Goal: Task Accomplishment & Management: Use online tool/utility

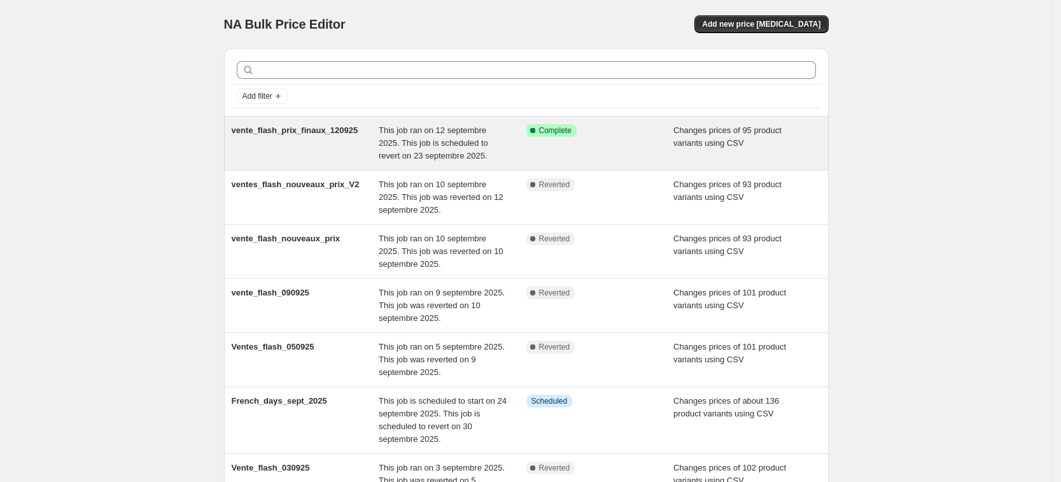
click at [610, 150] on div "Success Complete Complete" at bounding box center [600, 143] width 148 height 38
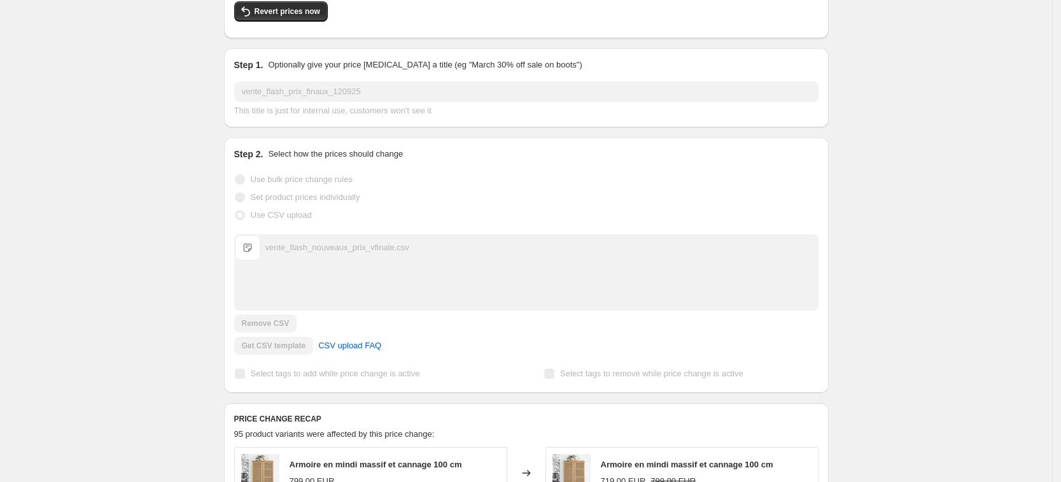
scroll to position [112, 0]
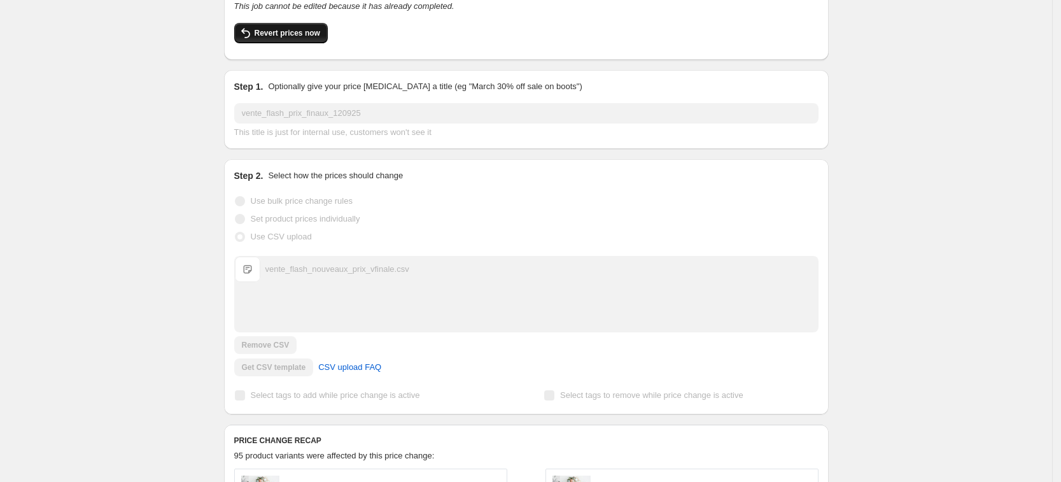
click at [298, 37] on span "Revert prices now" at bounding box center [287, 33] width 66 height 10
checkbox input "false"
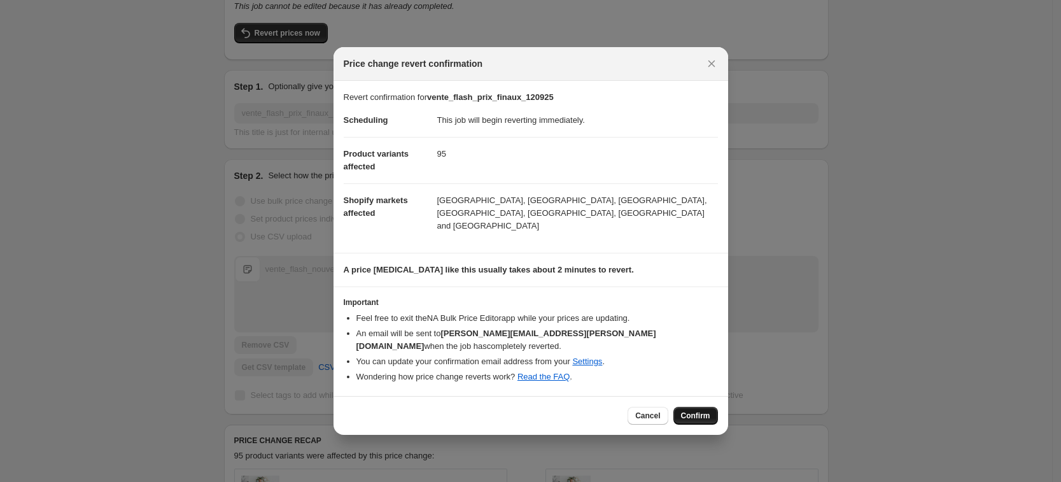
click at [707, 410] on span "Confirm" at bounding box center [695, 415] width 29 height 10
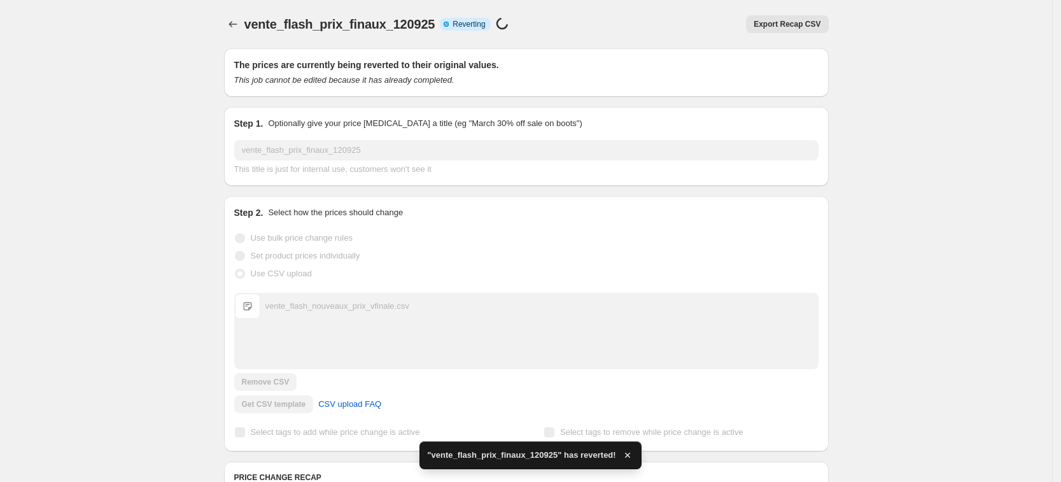
checkbox input "true"
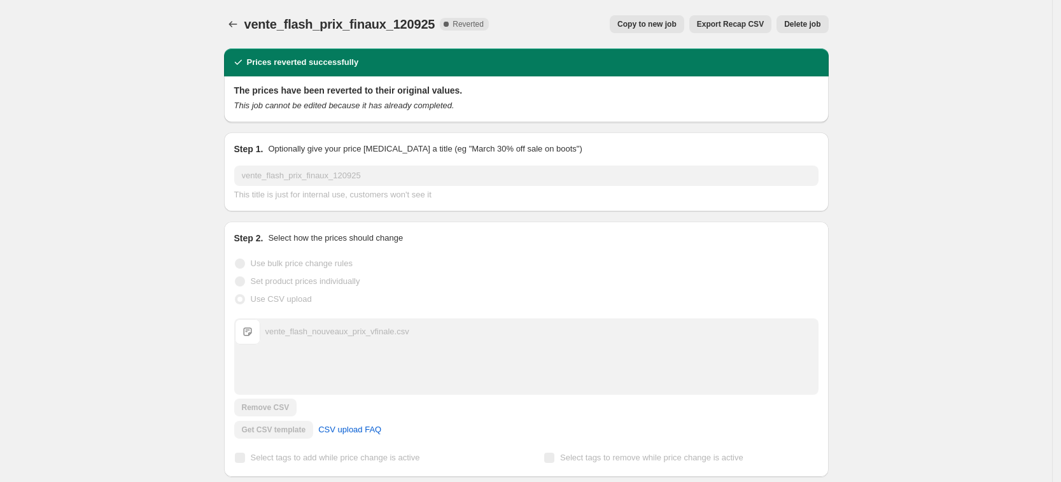
click at [239, 22] on icon "Price change jobs" at bounding box center [232, 24] width 13 height 13
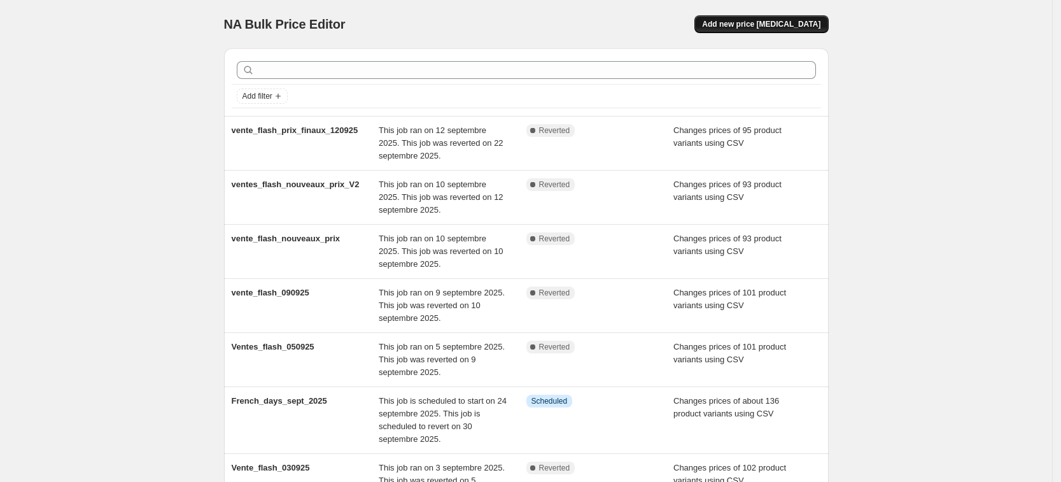
click at [769, 23] on span "Add new price [MEDICAL_DATA]" at bounding box center [761, 24] width 118 height 10
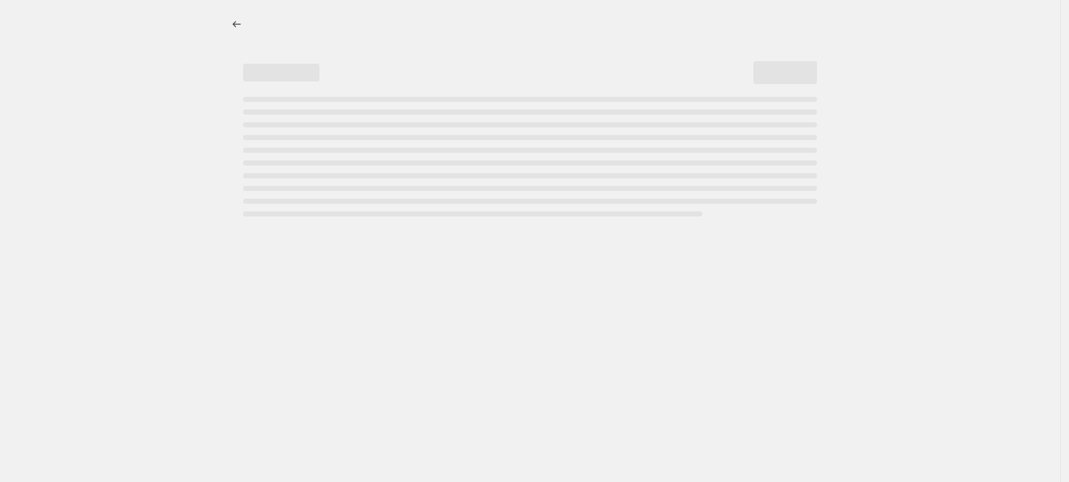
select select "percentage"
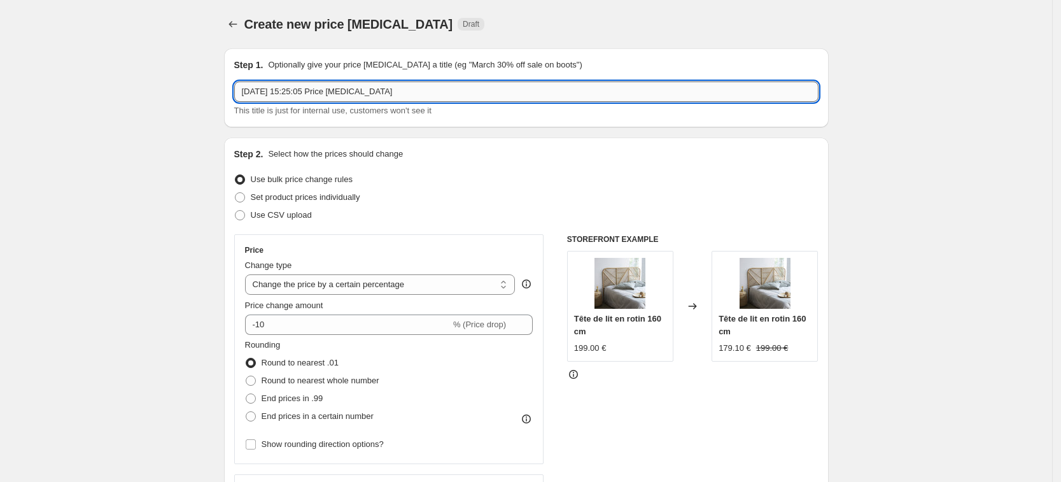
click at [419, 95] on input "[DATE] 15:25:05 Price [MEDICAL_DATA]" at bounding box center [526, 91] width 584 height 20
click at [341, 90] on input "vente_flash_prix_finaux_120925" at bounding box center [526, 91] width 584 height 20
click at [349, 92] on input "vente_flash_prix_finaux_120925" at bounding box center [526, 91] width 584 height 20
type input "vente_flash_prix_finaux_220925"
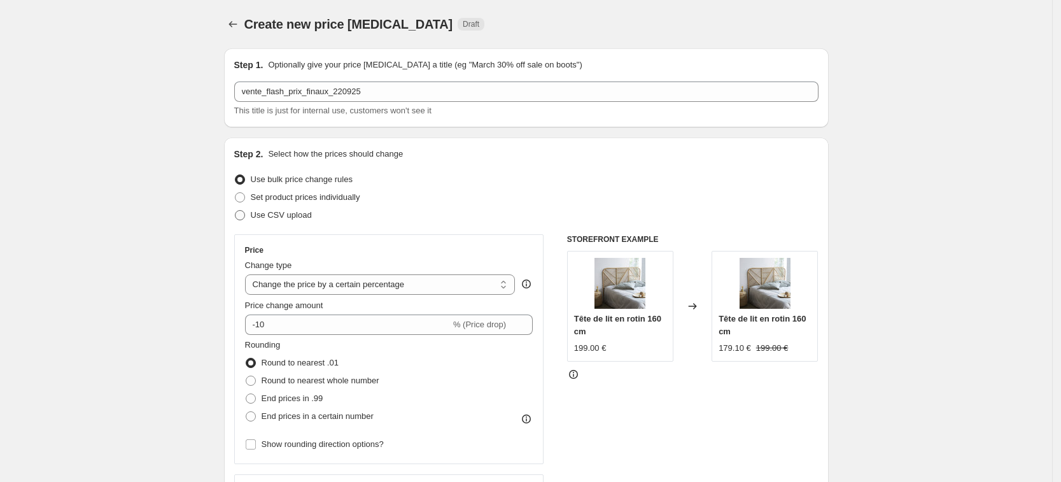
click at [296, 216] on span "Use CSV upload" at bounding box center [281, 215] width 61 height 10
click at [235, 211] on input "Use CSV upload" at bounding box center [235, 210] width 1 height 1
radio input "true"
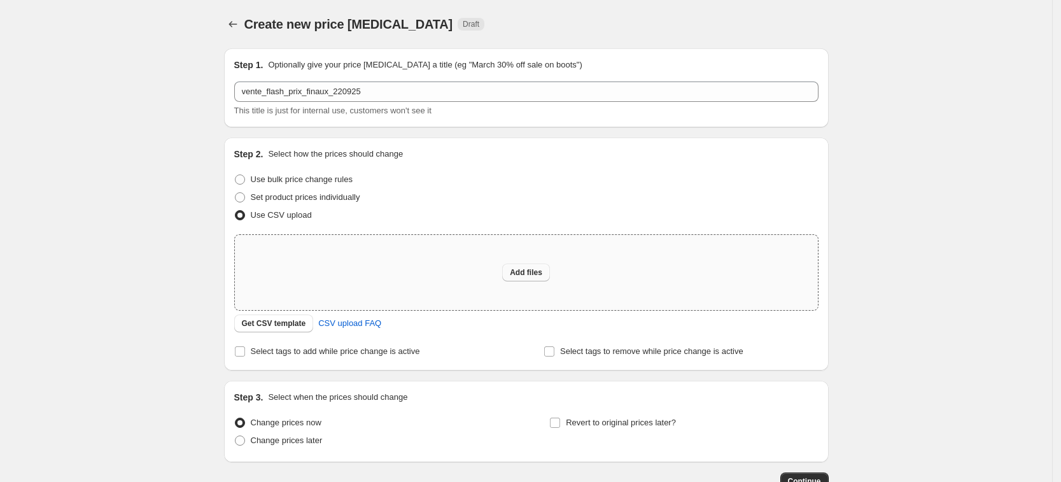
click at [534, 268] on span "Add files" at bounding box center [526, 272] width 32 height 10
type input "C:\fakepath\vente_flash_nouveaux_prix_vfinale_2.csv"
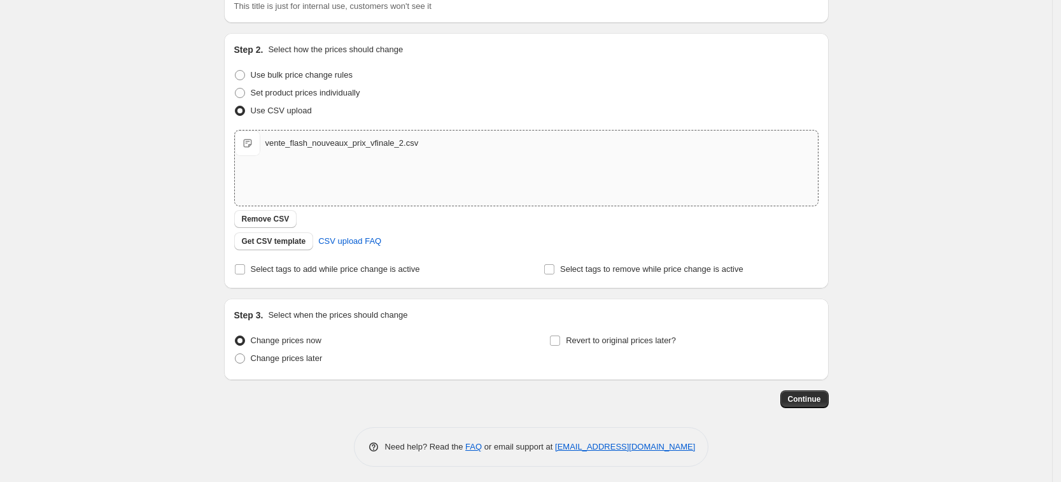
scroll to position [108, 0]
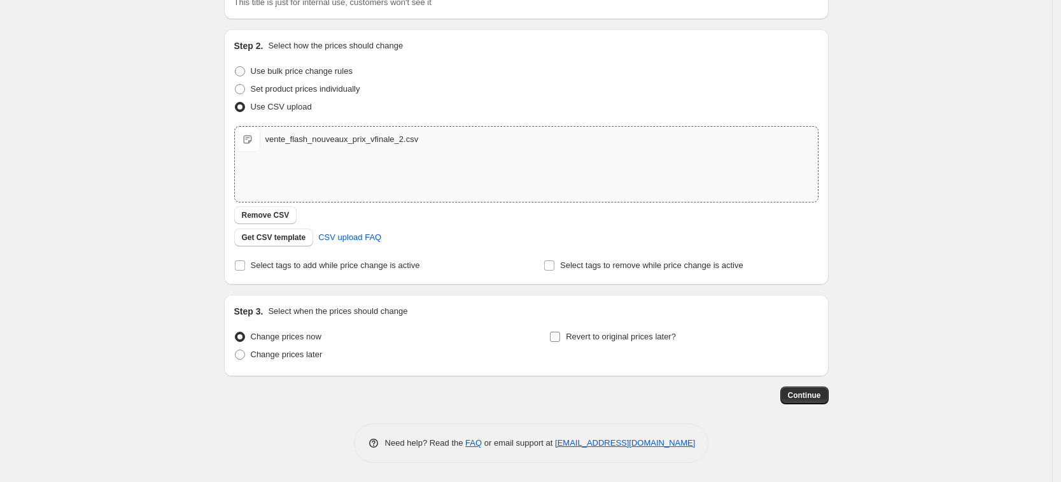
click at [557, 338] on input "Revert to original prices later?" at bounding box center [555, 336] width 10 height 10
checkbox input "true"
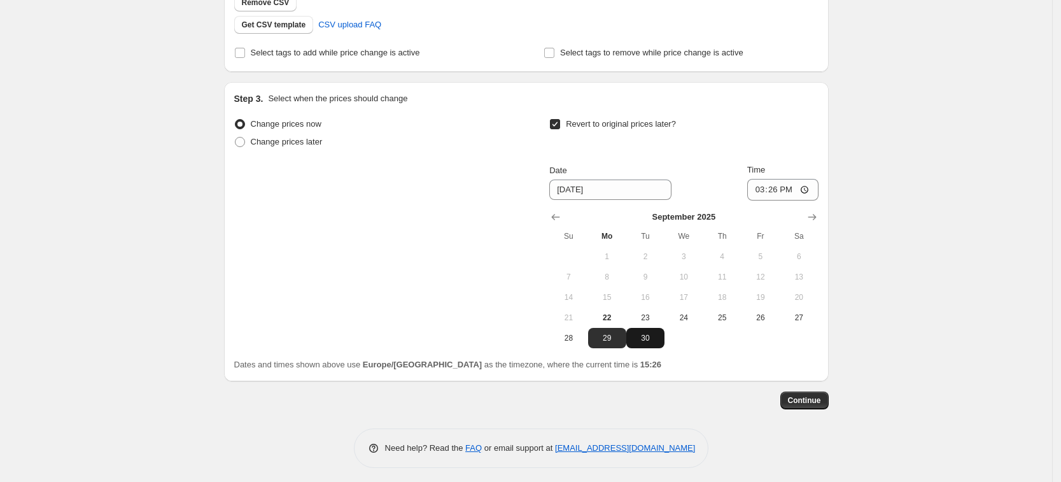
scroll to position [326, 0]
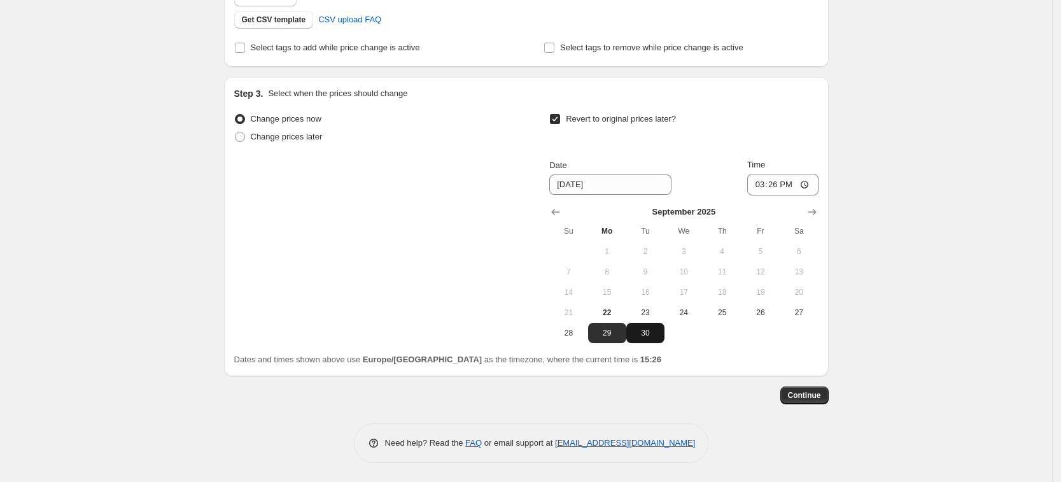
click at [650, 334] on span "30" at bounding box center [645, 333] width 28 height 10
type input "[DATE]"
click at [777, 181] on input "15:26" at bounding box center [782, 185] width 71 height 22
type input "23:59"
drag, startPoint x: 816, startPoint y: 396, endPoint x: 691, endPoint y: 356, distance: 131.4
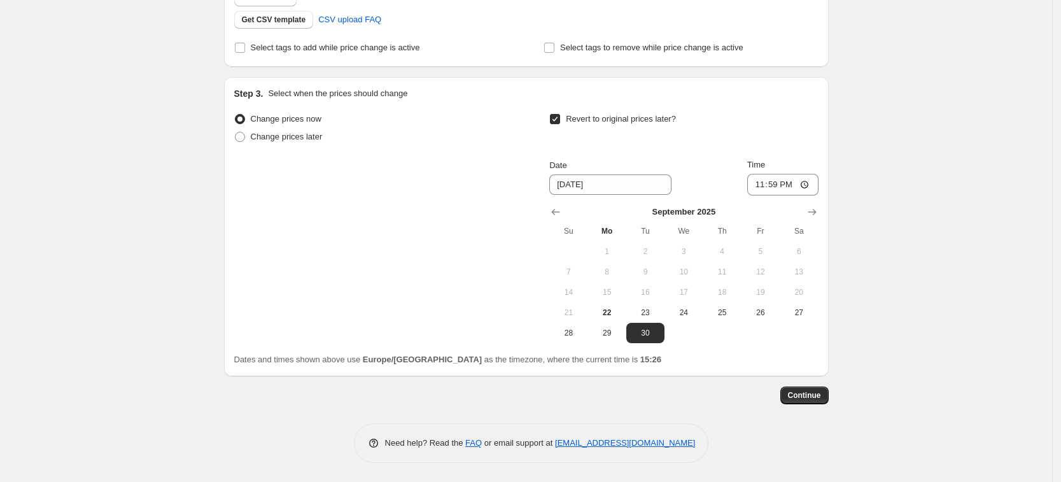
click at [702, 395] on div "Continue" at bounding box center [526, 395] width 604 height 18
click at [657, 318] on button "23" at bounding box center [645, 312] width 38 height 20
type input "[DATE]"
click at [814, 393] on span "Continue" at bounding box center [804, 395] width 33 height 10
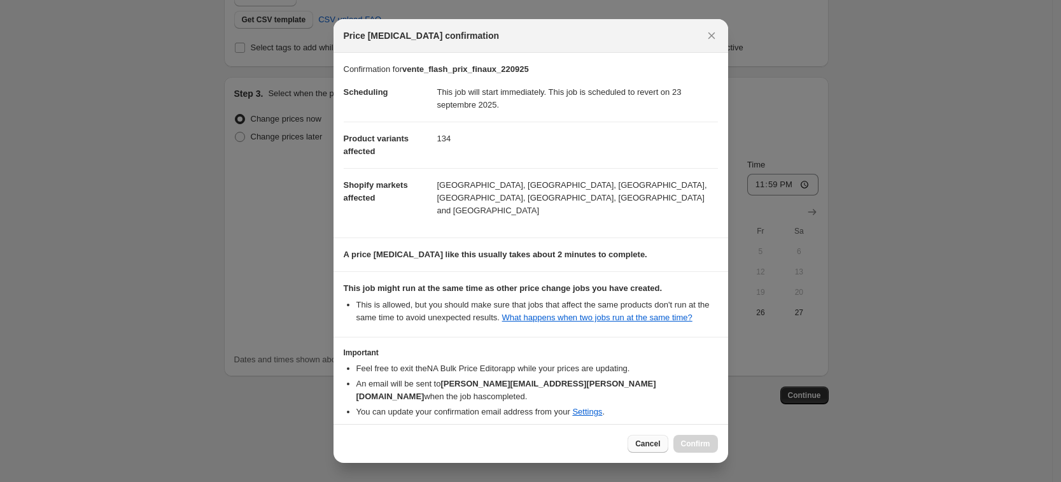
click at [660, 443] on span "Cancel" at bounding box center [647, 443] width 25 height 10
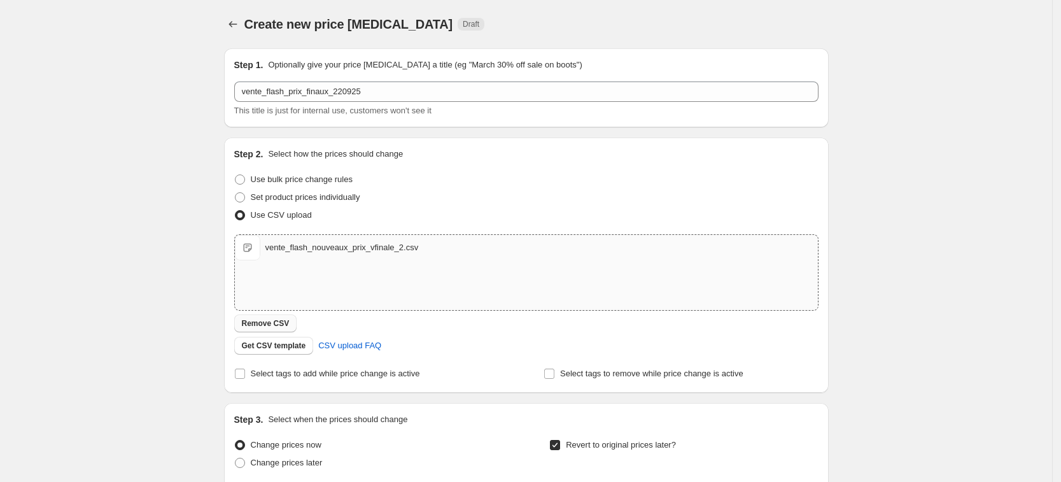
click at [275, 324] on span "Remove CSV" at bounding box center [266, 323] width 48 height 10
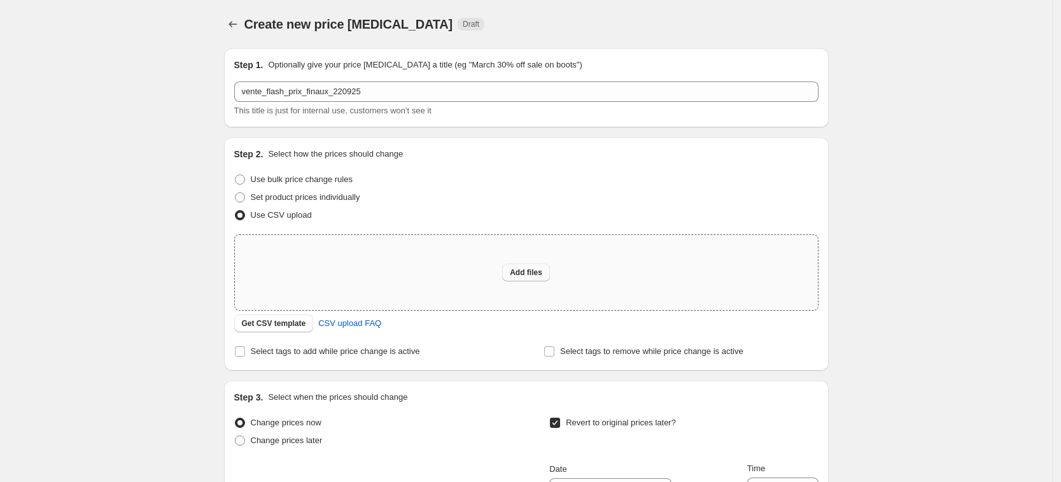
click at [525, 273] on span "Add files" at bounding box center [526, 272] width 32 height 10
type input "C:\fakepath\vente_flash_nouveaux_prix_vfinale.csv"
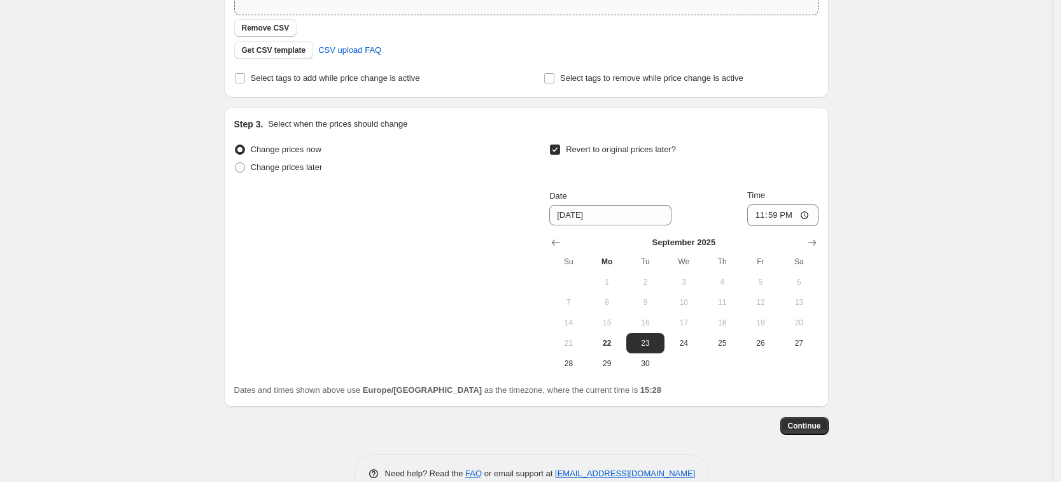
scroll to position [326, 0]
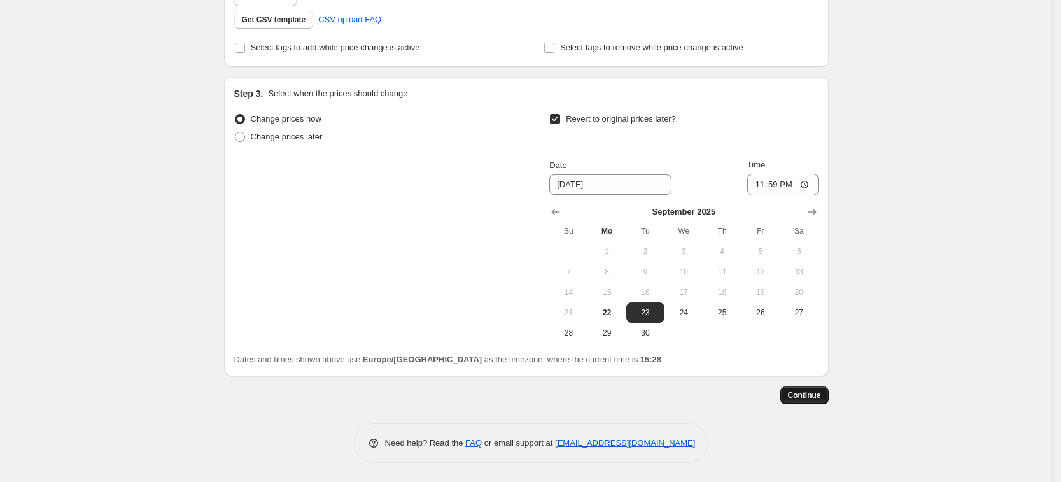
click at [806, 397] on span "Continue" at bounding box center [804, 395] width 33 height 10
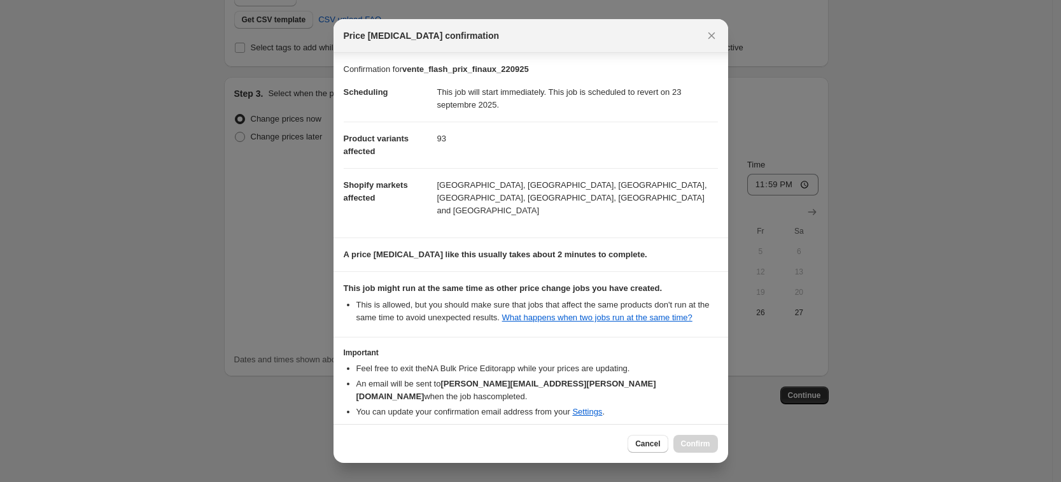
scroll to position [33, 0]
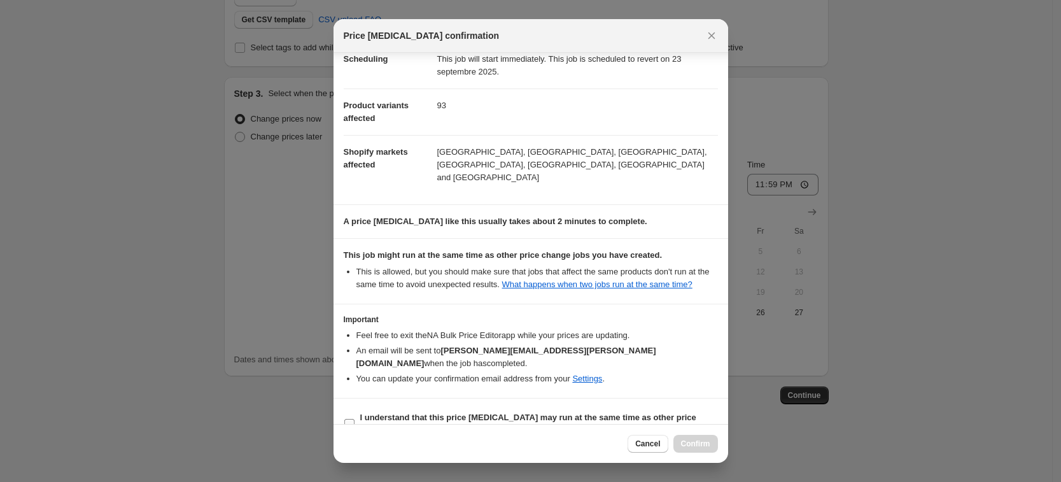
click at [386, 412] on b "I understand that this price [MEDICAL_DATA] may run at the same time as other p…" at bounding box center [528, 423] width 336 height 22
click at [354, 419] on input "I understand that this price [MEDICAL_DATA] may run at the same time as other p…" at bounding box center [349, 424] width 10 height 10
checkbox input "true"
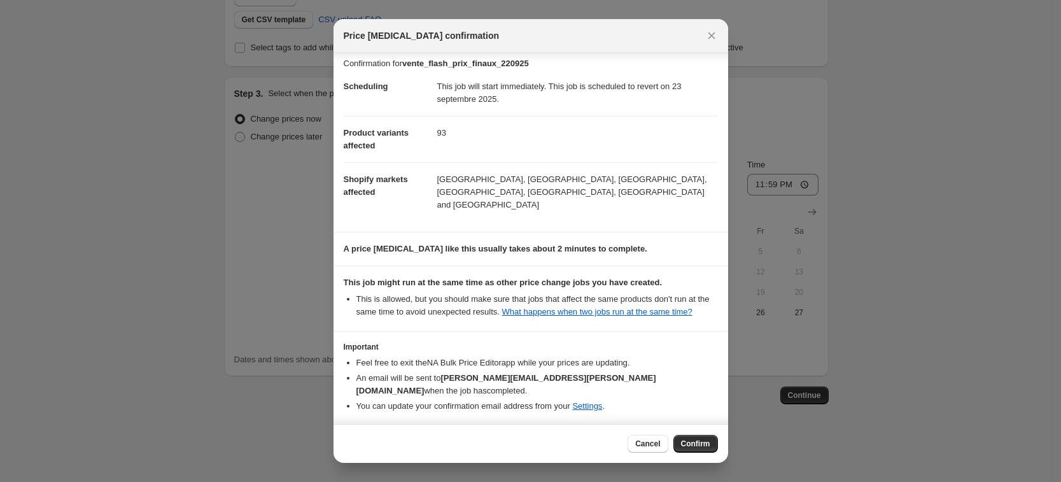
scroll to position [0, 0]
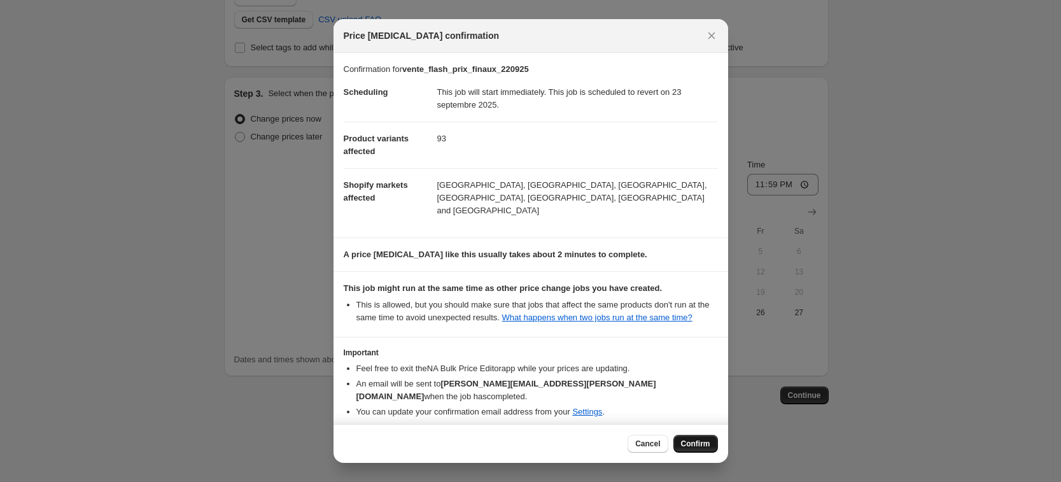
click at [685, 443] on span "Confirm" at bounding box center [695, 443] width 29 height 10
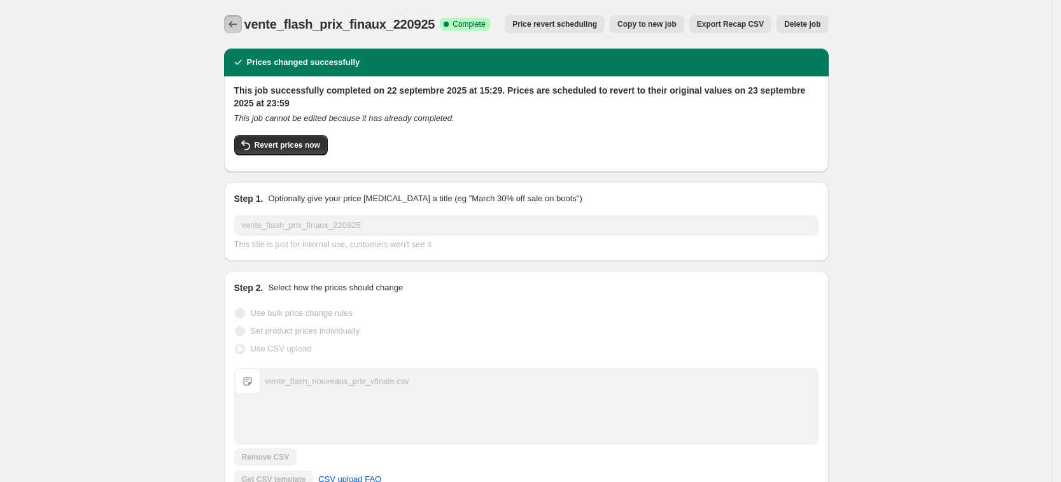
click at [233, 25] on icon "Price change jobs" at bounding box center [232, 24] width 8 height 6
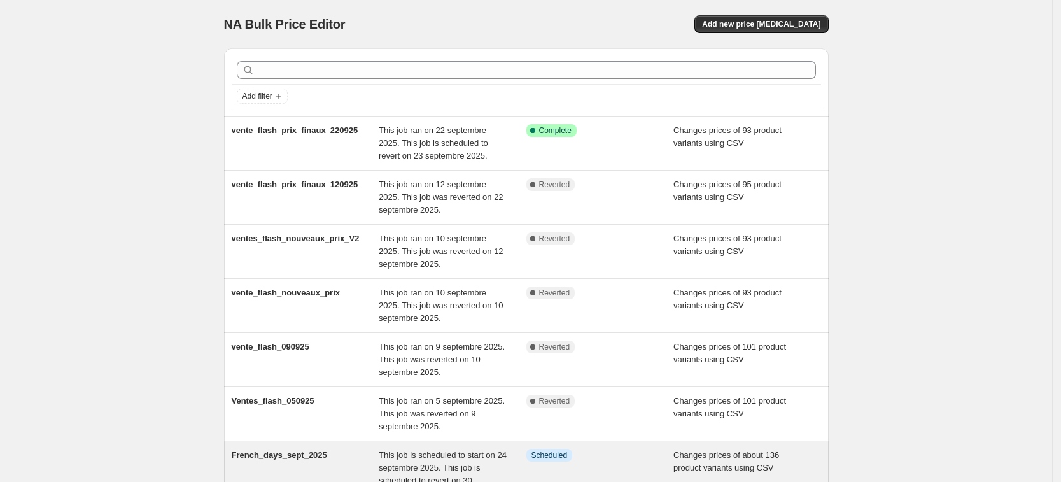
click at [451, 465] on span "This job is scheduled to start on 24 septembre 2025. This job is scheduled to r…" at bounding box center [443, 474] width 128 height 48
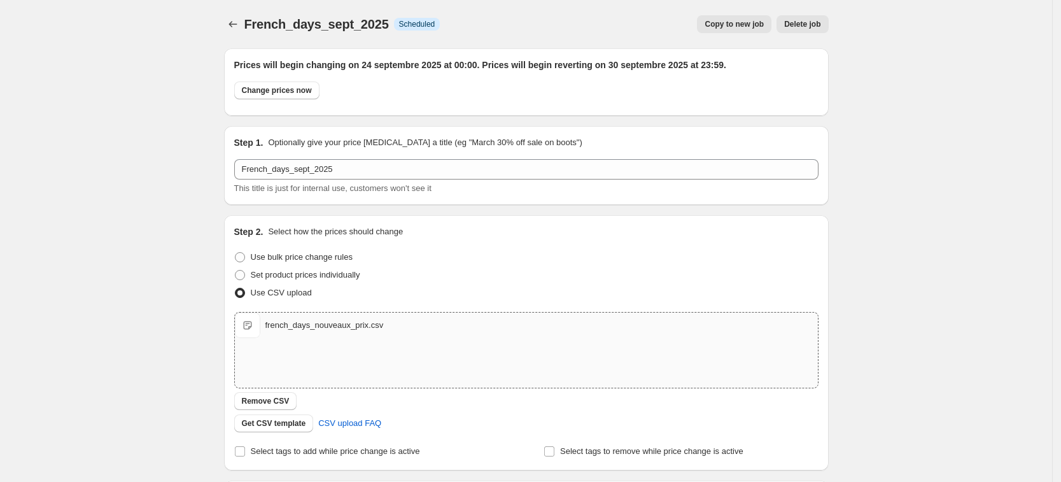
click at [317, 328] on div "french_days_nouveaux_prix.csv" at bounding box center [324, 325] width 118 height 13
click at [354, 326] on div "french_days_nouveaux_prix.csv" at bounding box center [324, 325] width 118 height 13
click at [118, 136] on div "French_days_sept_2025. This page is ready French_days_sept_2025 Info Scheduled …" at bounding box center [526, 442] width 1052 height 885
